Goal: Task Accomplishment & Management: Use online tool/utility

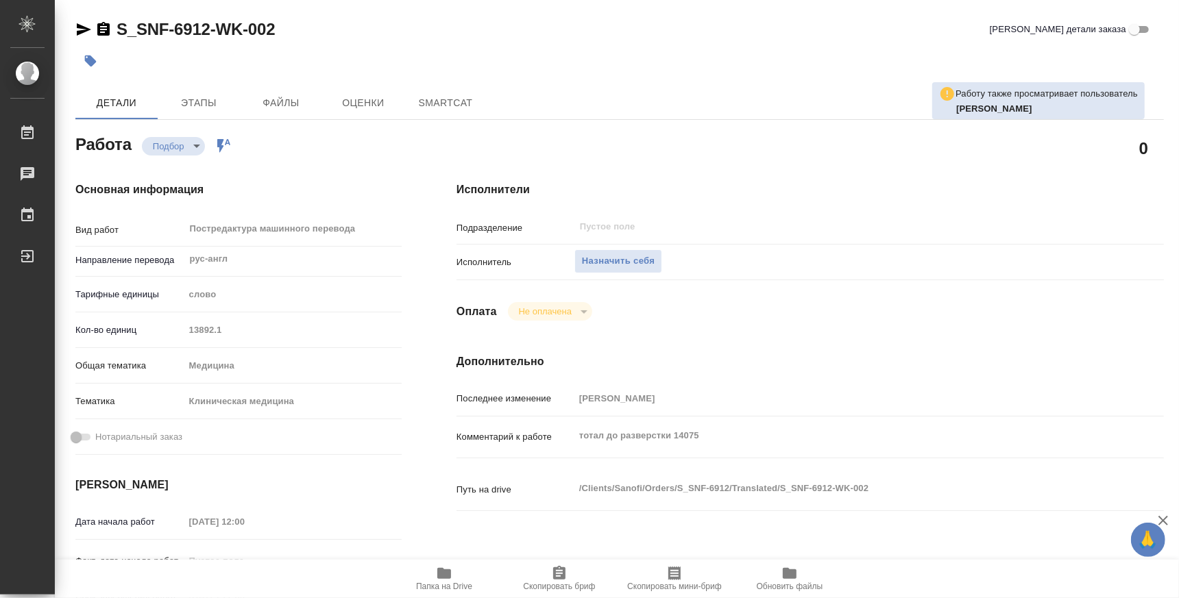
type textarea "x"
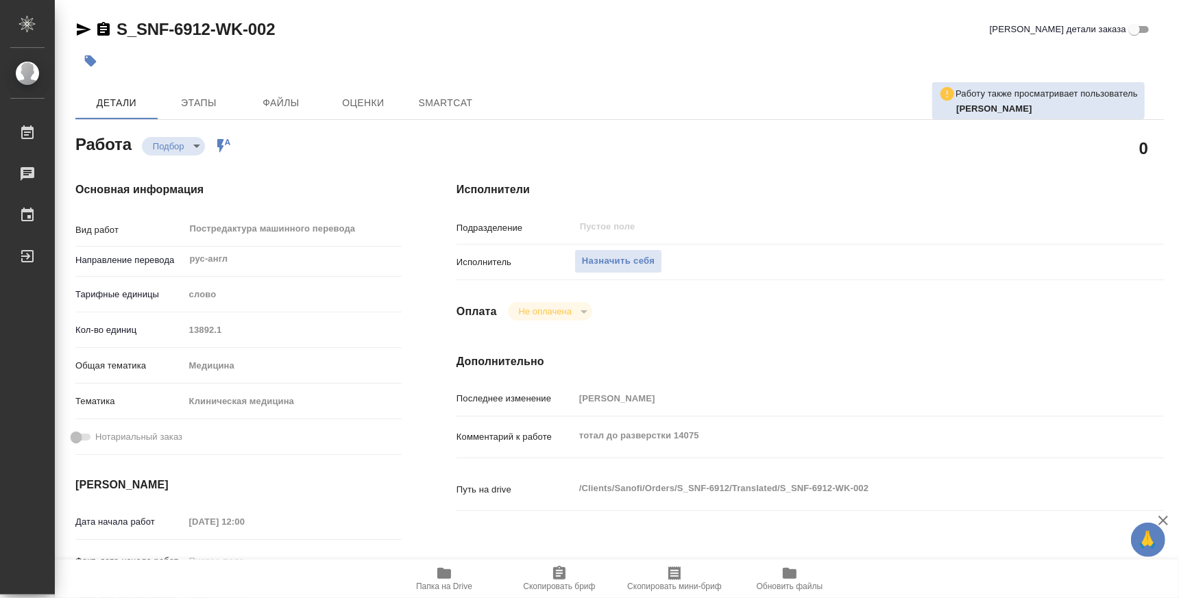
type textarea "x"
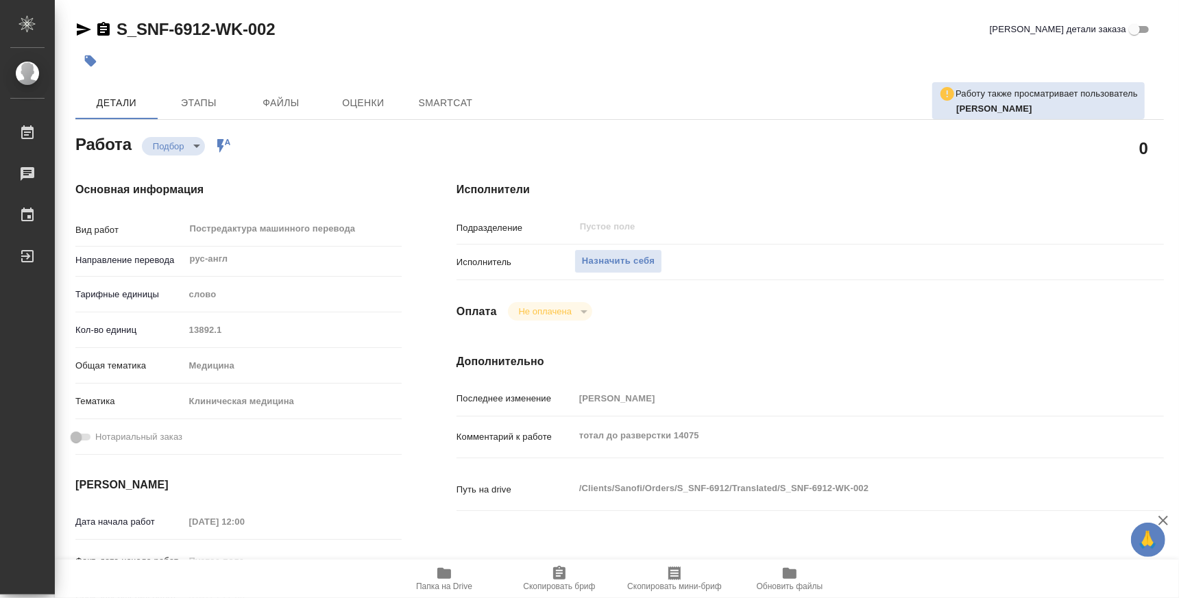
type textarea "x"
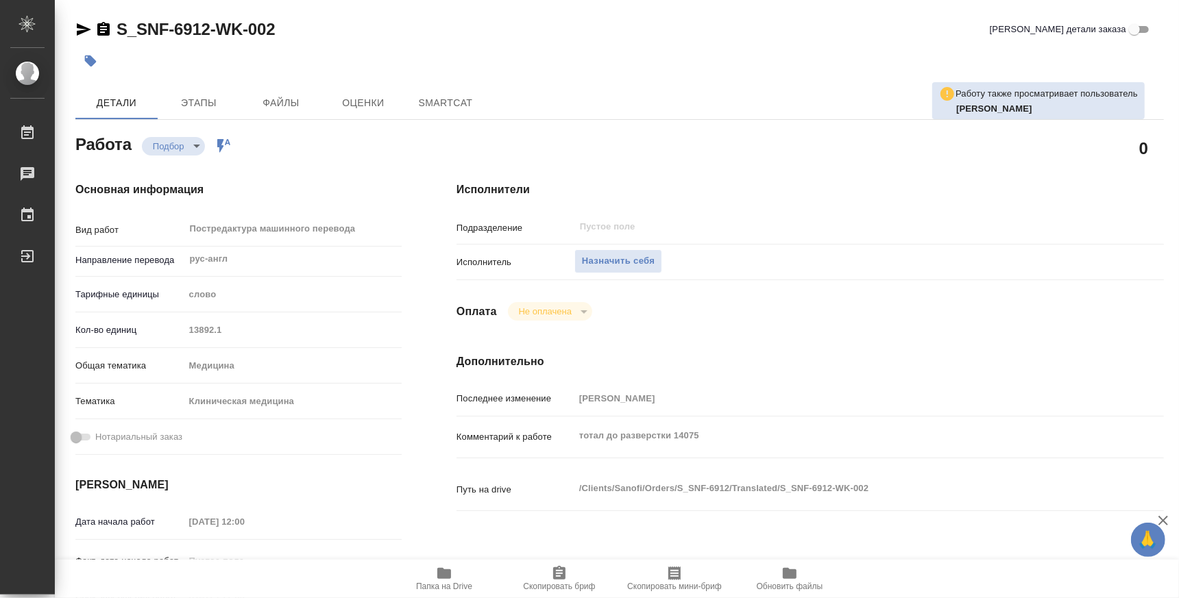
type textarea "x"
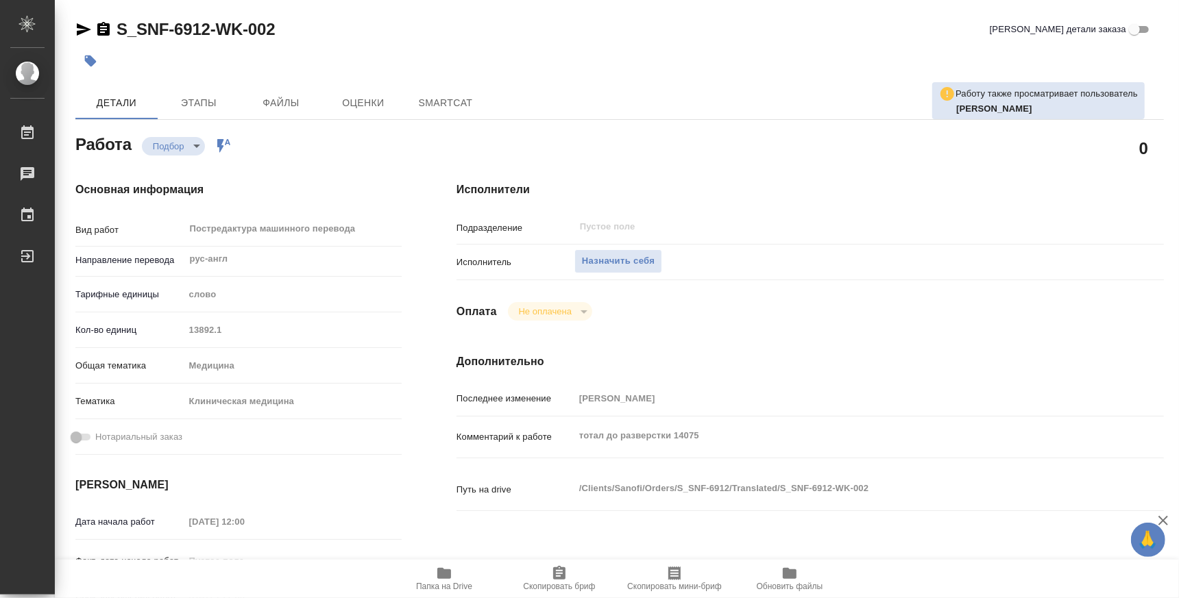
type textarea "x"
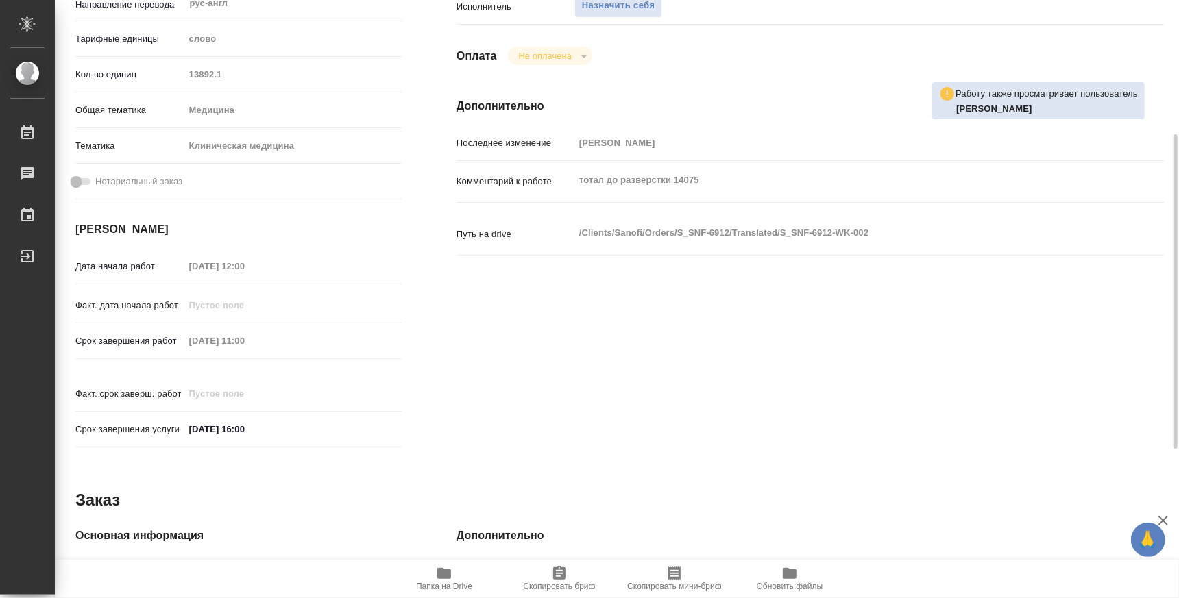
type textarea "x"
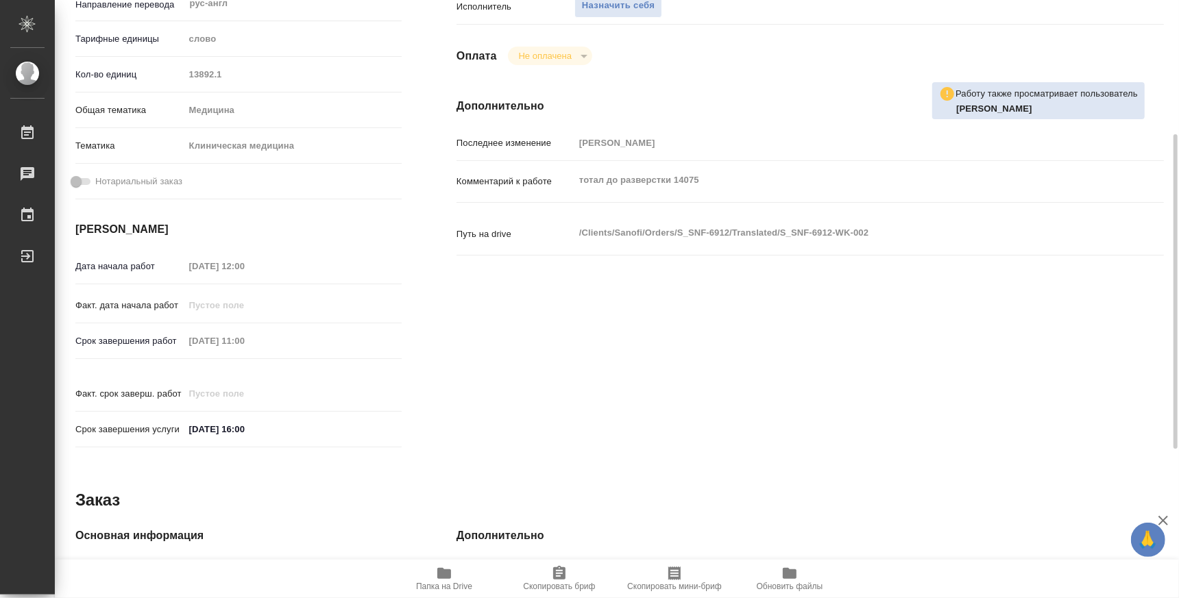
scroll to position [537, 0]
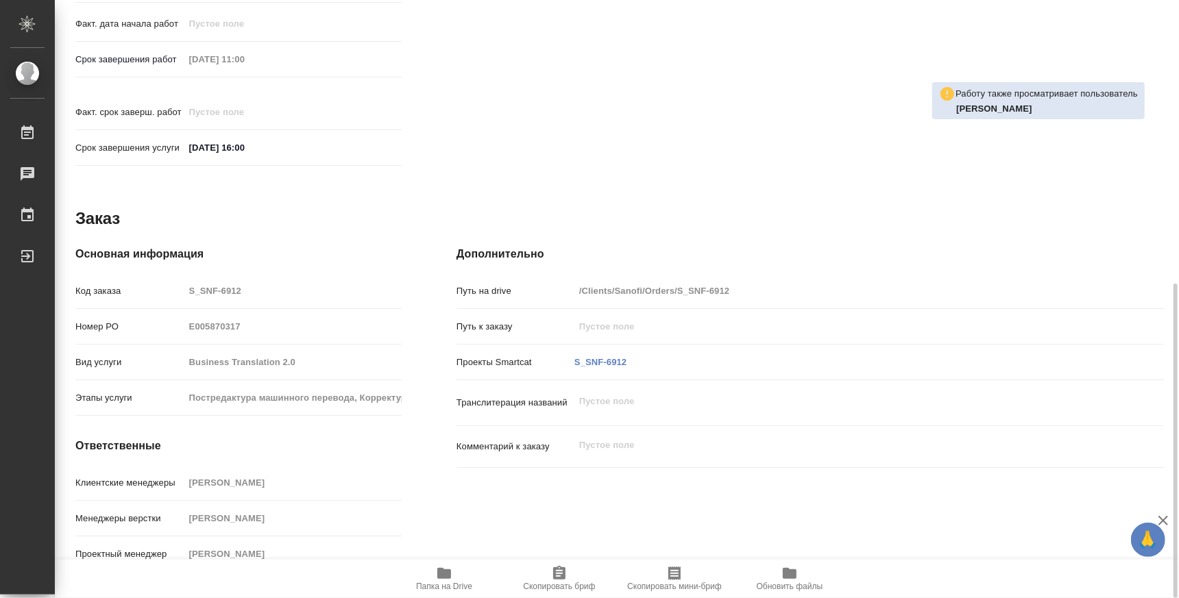
type textarea "x"
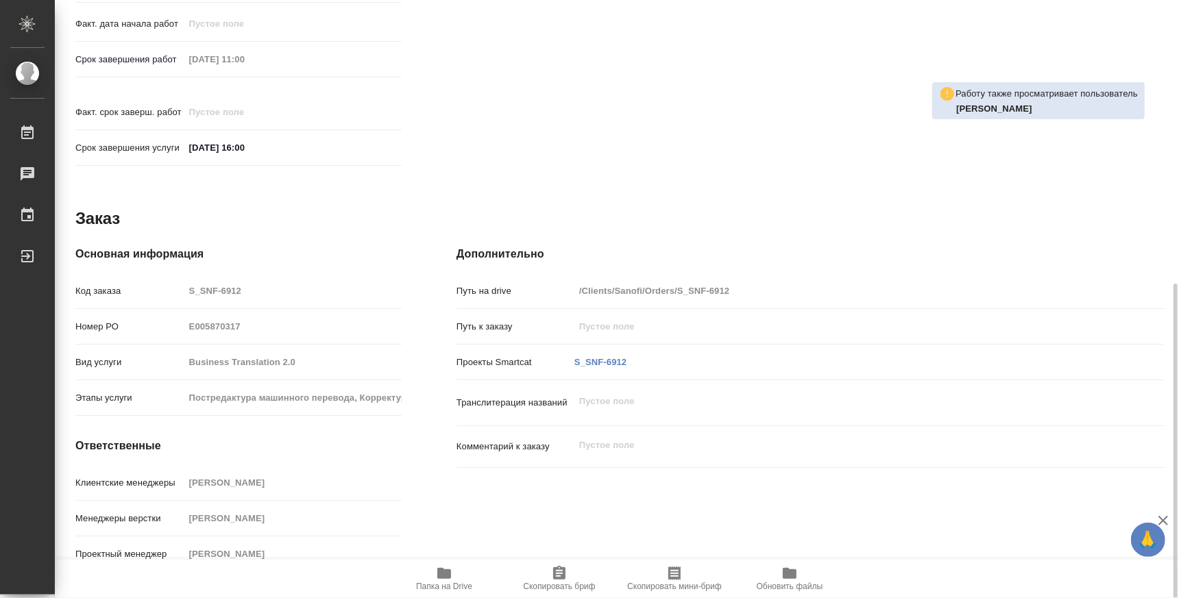
click at [453, 587] on span "Папка на Drive" at bounding box center [444, 587] width 56 height 10
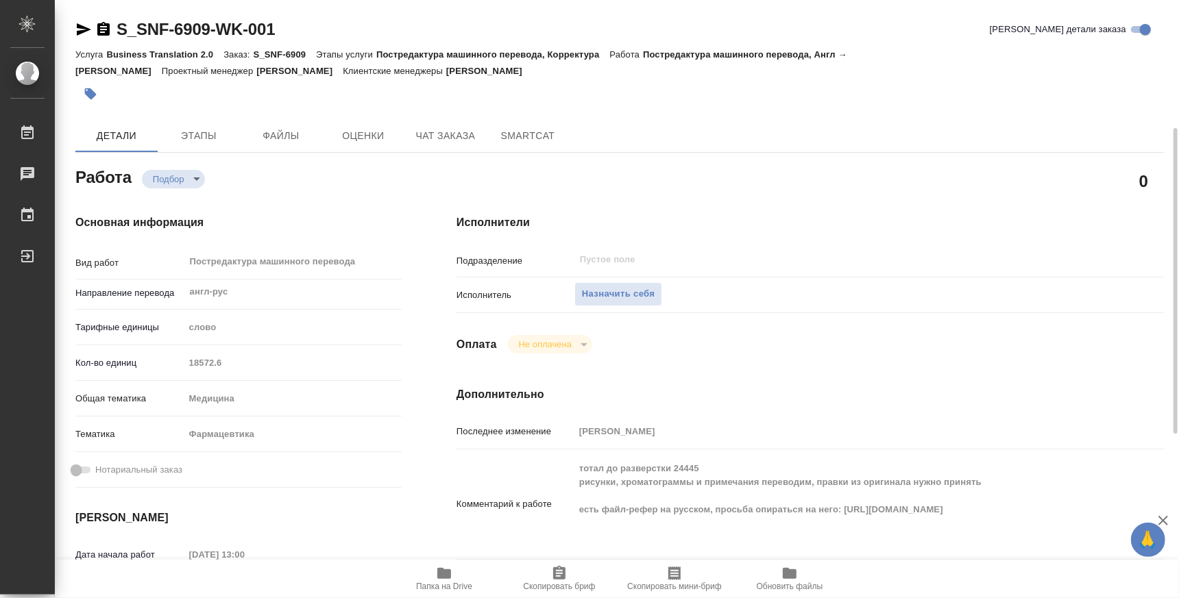
scroll to position [256, 0]
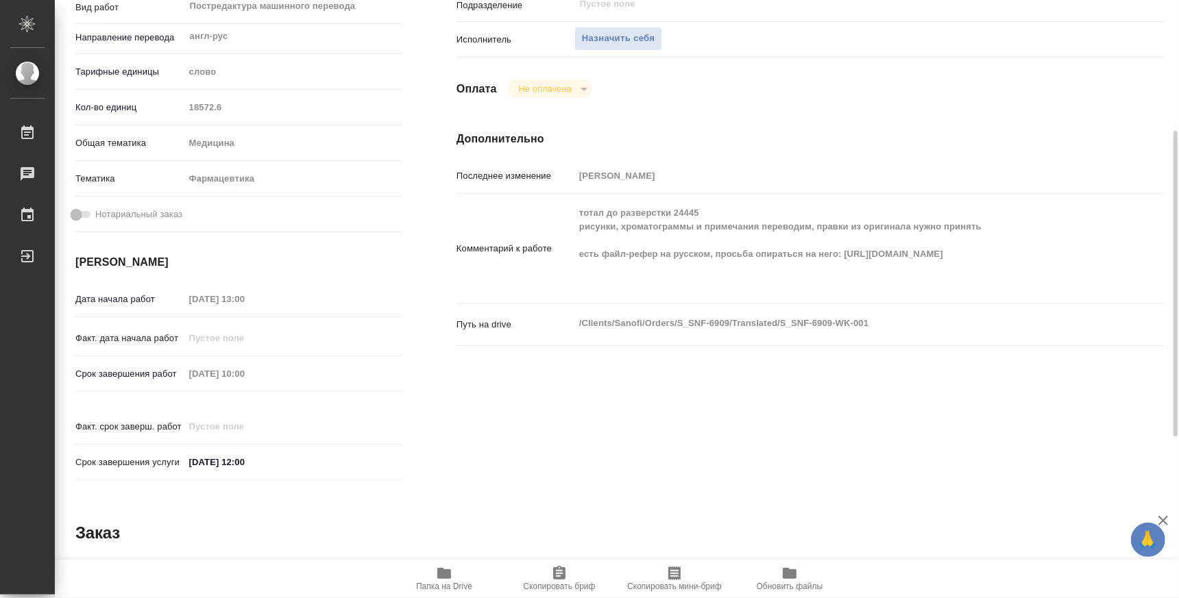
click at [448, 575] on icon "button" at bounding box center [444, 573] width 14 height 11
